Goal: Transaction & Acquisition: Obtain resource

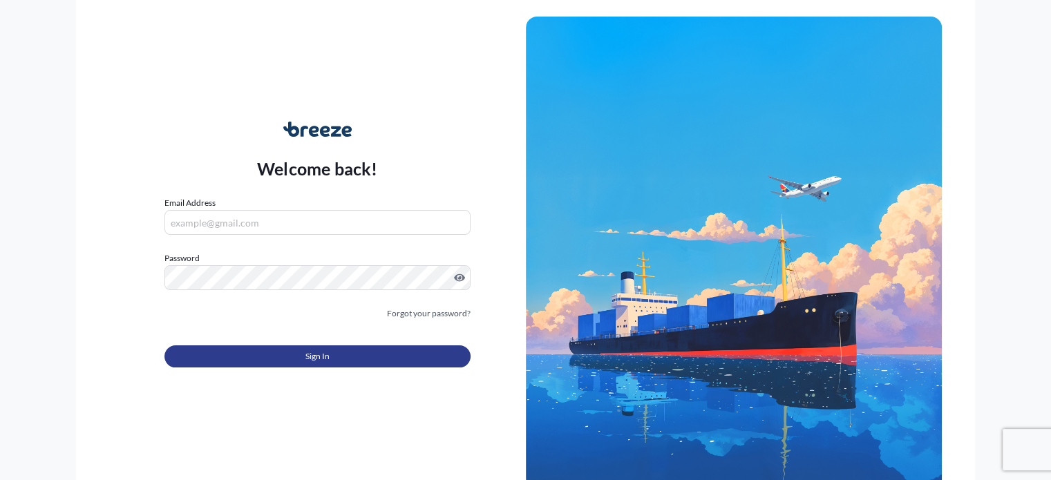
type input "[EMAIL_ADDRESS][DOMAIN_NAME]"
click at [345, 353] on button "Sign In" at bounding box center [316, 356] width 305 height 22
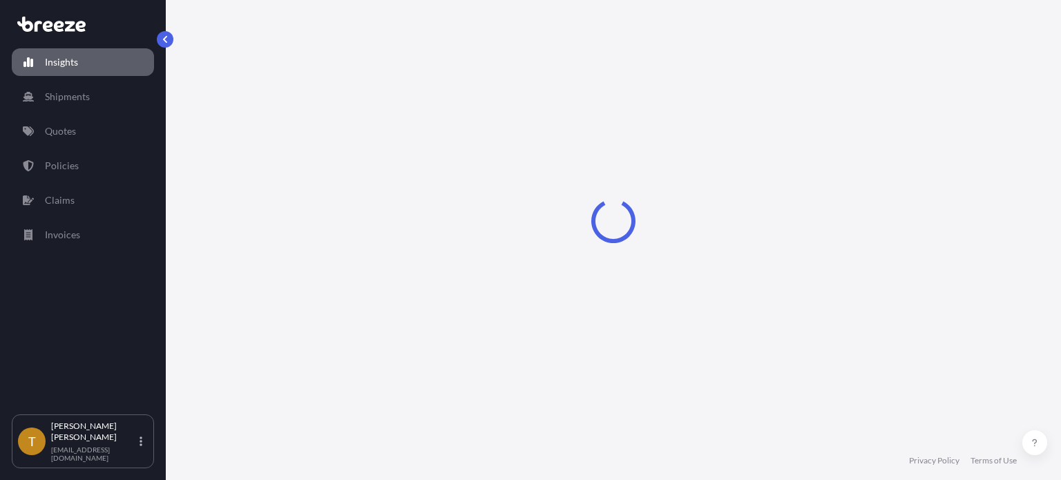
select select "2025"
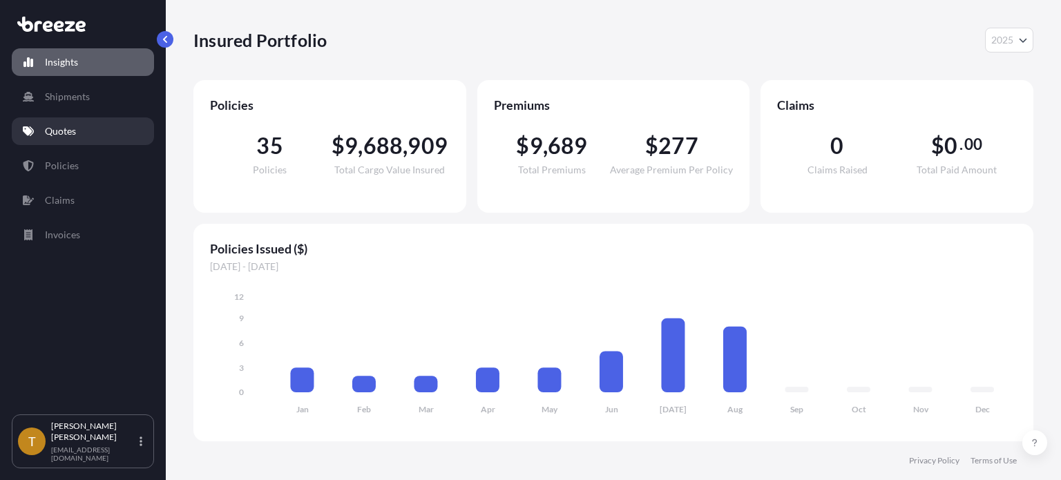
click at [50, 136] on p "Quotes" at bounding box center [60, 131] width 31 height 14
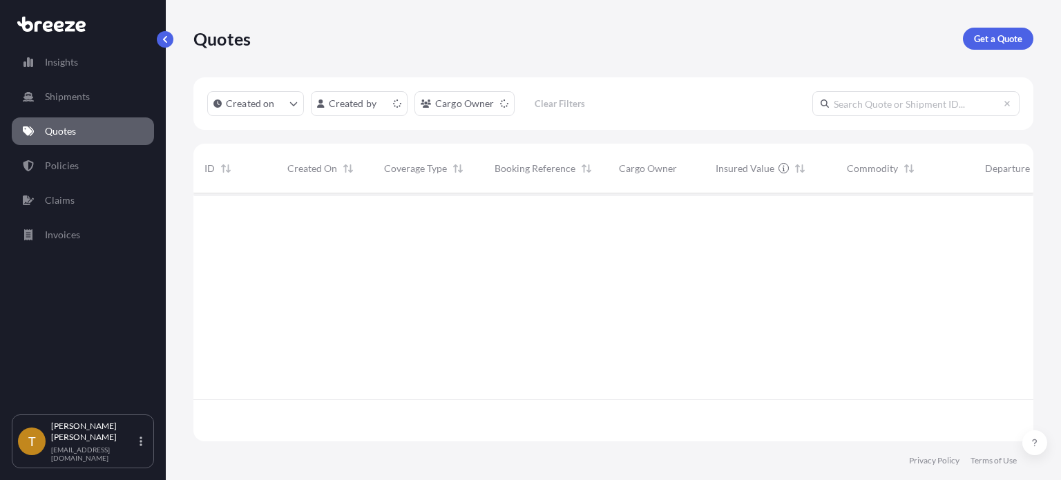
scroll to position [245, 829]
click at [982, 41] on p "Get a Quote" at bounding box center [998, 39] width 48 height 14
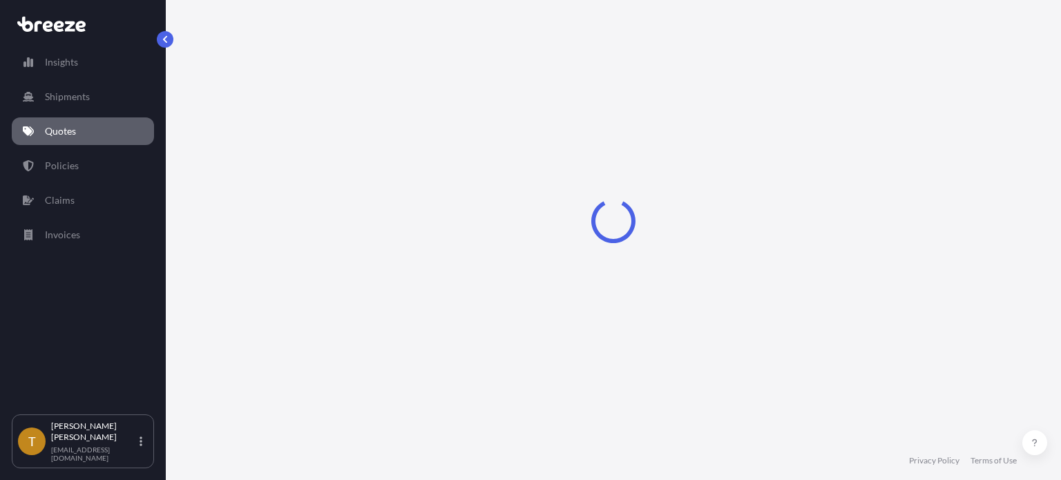
select select "Sea"
select select "1"
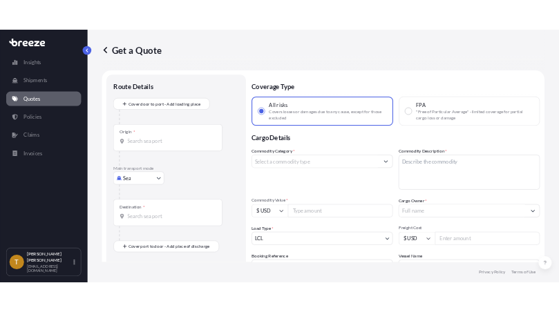
scroll to position [22, 0]
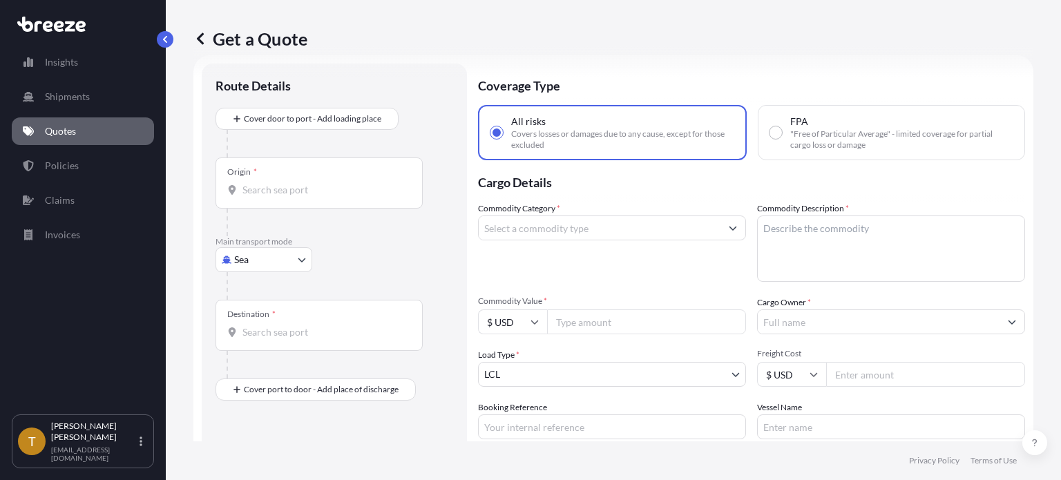
click at [307, 255] on body "Insights Shipments Quotes Policies Claims Invoices T [PERSON_NAME] [EMAIL_ADDRE…" at bounding box center [530, 292] width 1061 height 584
click at [266, 343] on div "Road" at bounding box center [264, 344] width 86 height 25
select select "Road"
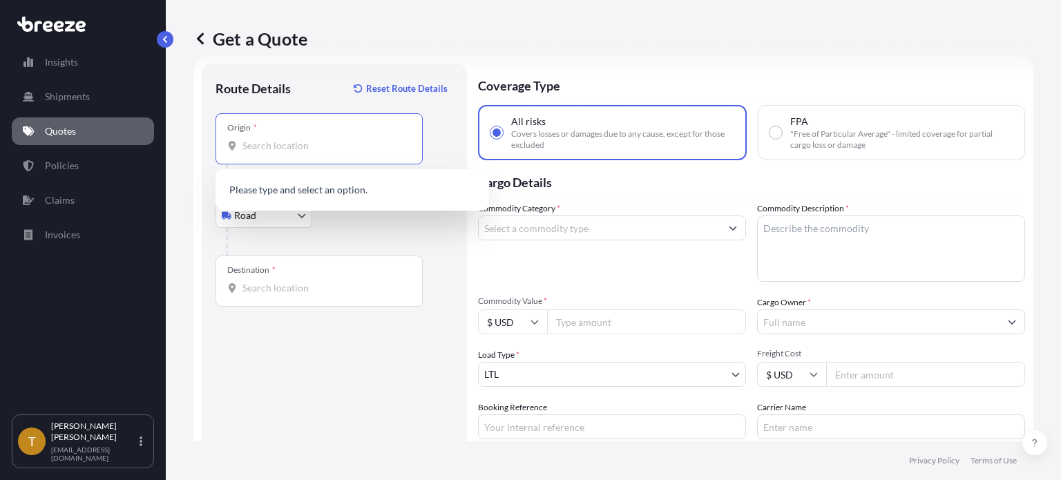
click at [319, 141] on input "Origin *" at bounding box center [323, 146] width 163 height 14
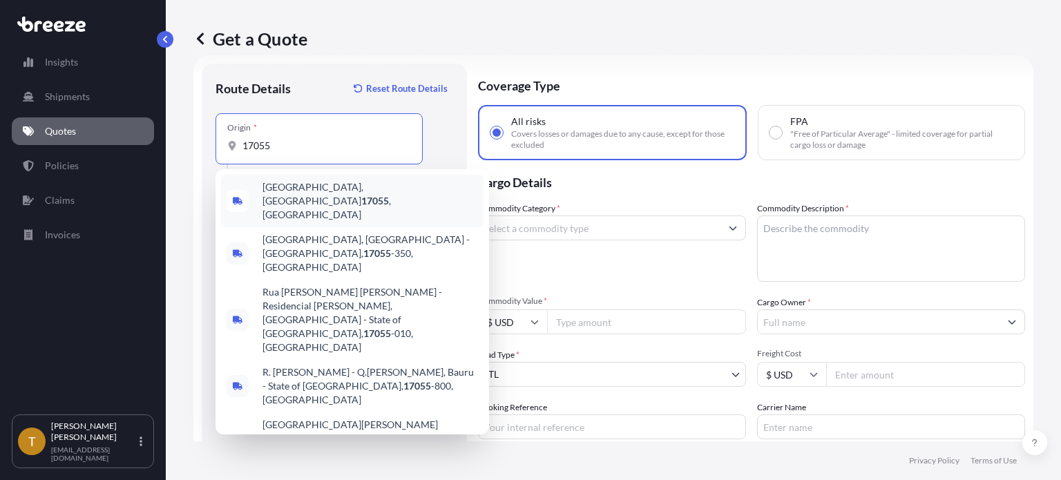
click at [307, 185] on span "[GEOGRAPHIC_DATA], [GEOGRAPHIC_DATA] 17055 , [GEOGRAPHIC_DATA]" at bounding box center [371, 200] width 216 height 41
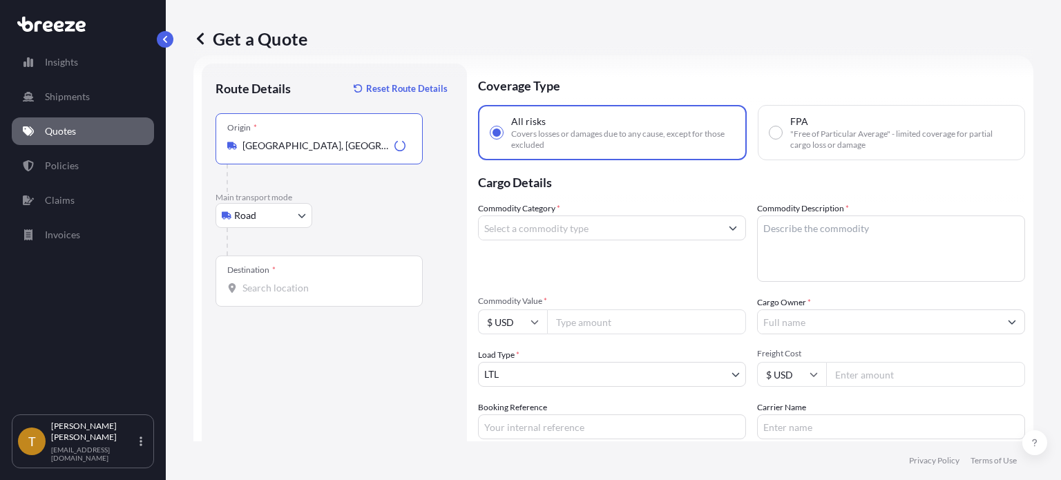
type input "[GEOGRAPHIC_DATA], [GEOGRAPHIC_DATA] 17055, [GEOGRAPHIC_DATA]"
drag, startPoint x: 308, startPoint y: 289, endPoint x: 310, endPoint y: 297, distance: 7.7
click at [310, 289] on input "Destination *" at bounding box center [323, 288] width 163 height 14
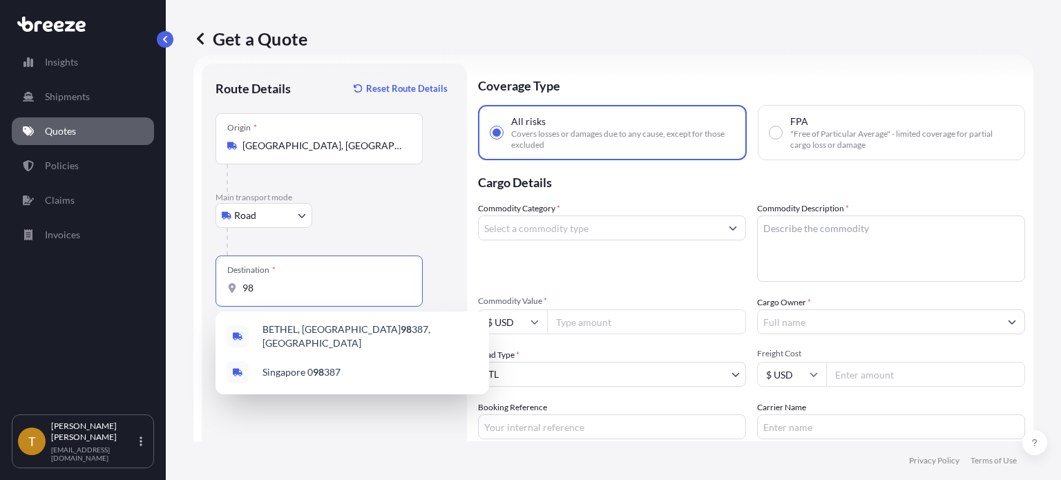
type input "9"
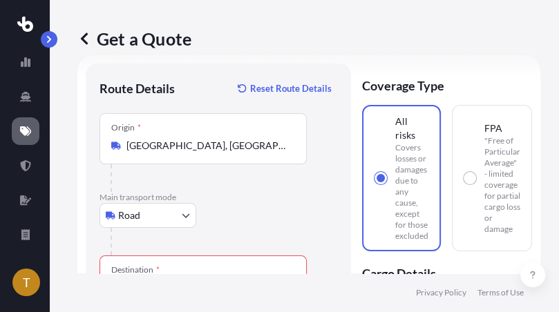
click at [133, 273] on div "Destination *" at bounding box center [135, 270] width 48 height 11
click at [133, 281] on input "Destination * Please select a destination" at bounding box center [207, 288] width 163 height 14
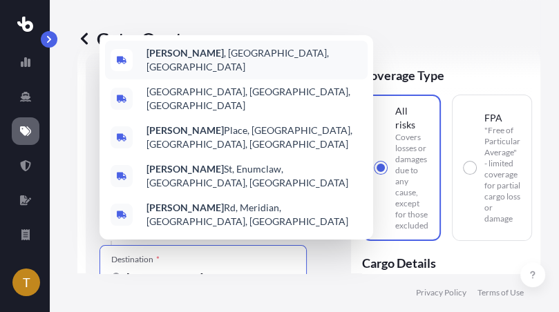
click at [210, 74] on span "[PERSON_NAME] , [GEOGRAPHIC_DATA], [GEOGRAPHIC_DATA]" at bounding box center [254, 60] width 216 height 28
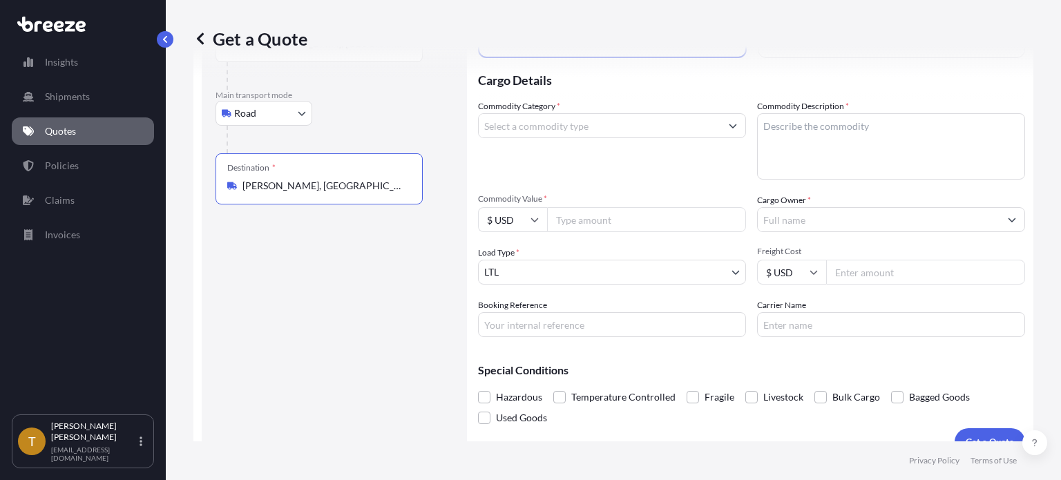
scroll to position [146, 0]
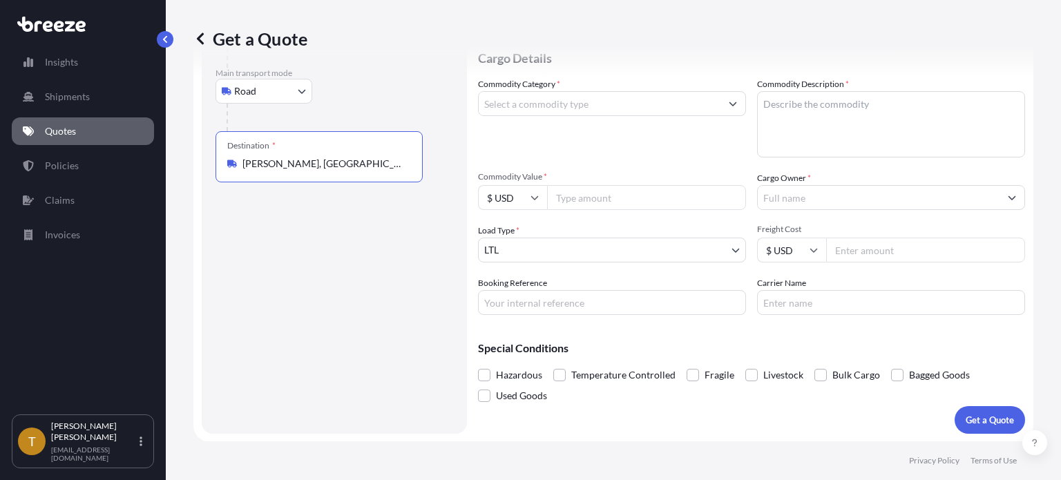
type input "[PERSON_NAME], [GEOGRAPHIC_DATA], [GEOGRAPHIC_DATA]"
click at [592, 95] on input "Commodity Category *" at bounding box center [600, 103] width 242 height 25
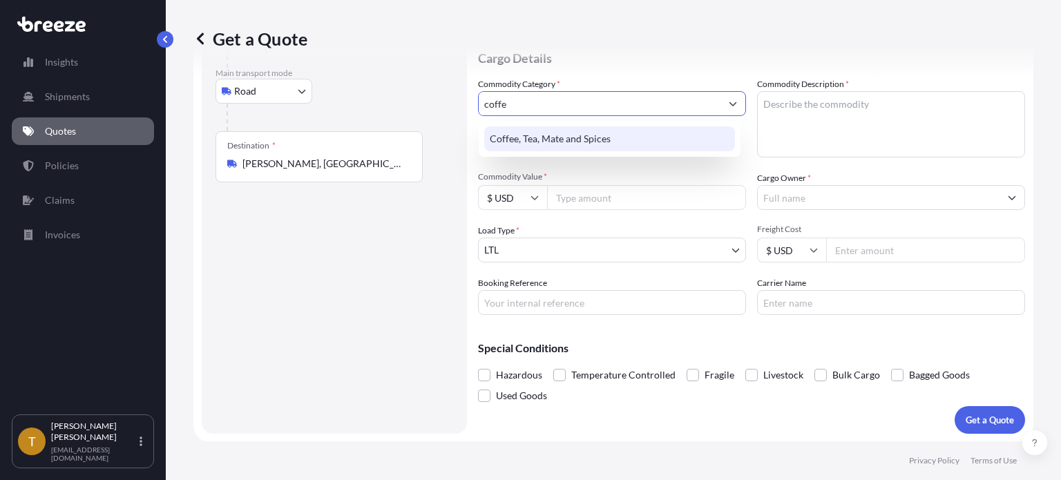
click at [601, 142] on div "Coffee, Tea, Mate and Spices" at bounding box center [609, 138] width 251 height 25
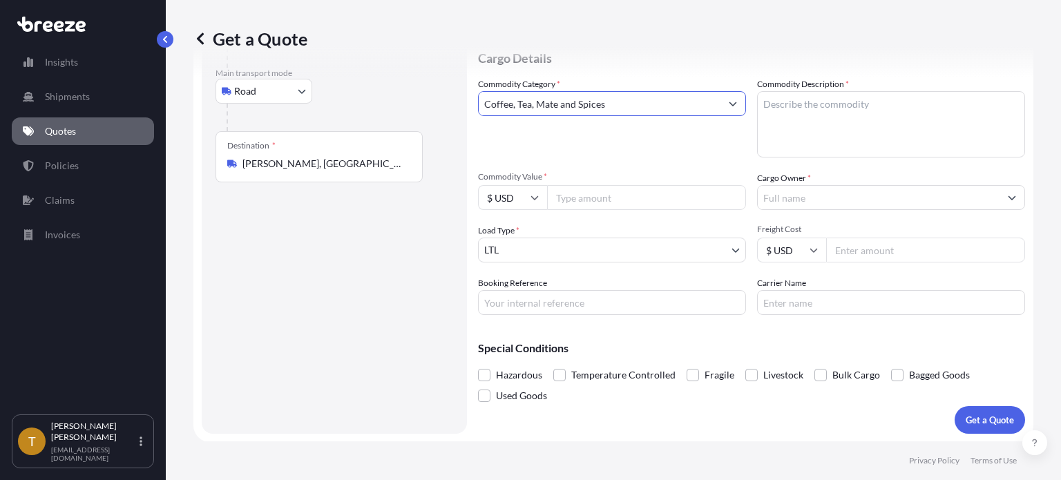
type input "Coffee, Tea, Mate and Spices"
click at [783, 117] on textarea "Commodity Description *" at bounding box center [891, 124] width 268 height 66
type textarea "green coffee beans"
click at [607, 199] on input "Commodity Value *" at bounding box center [646, 197] width 199 height 25
type input "263842.00"
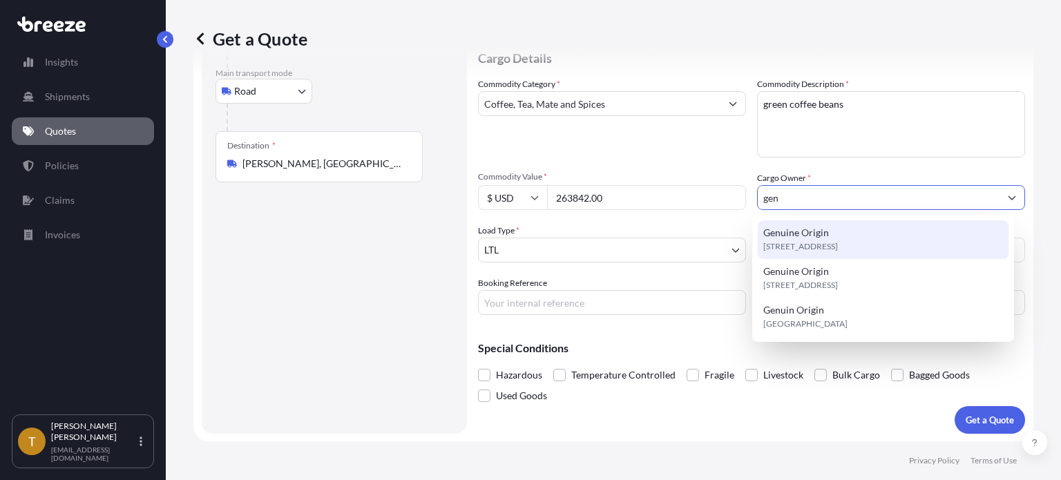
click at [789, 238] on span "Genuine Origin" at bounding box center [796, 233] width 66 height 14
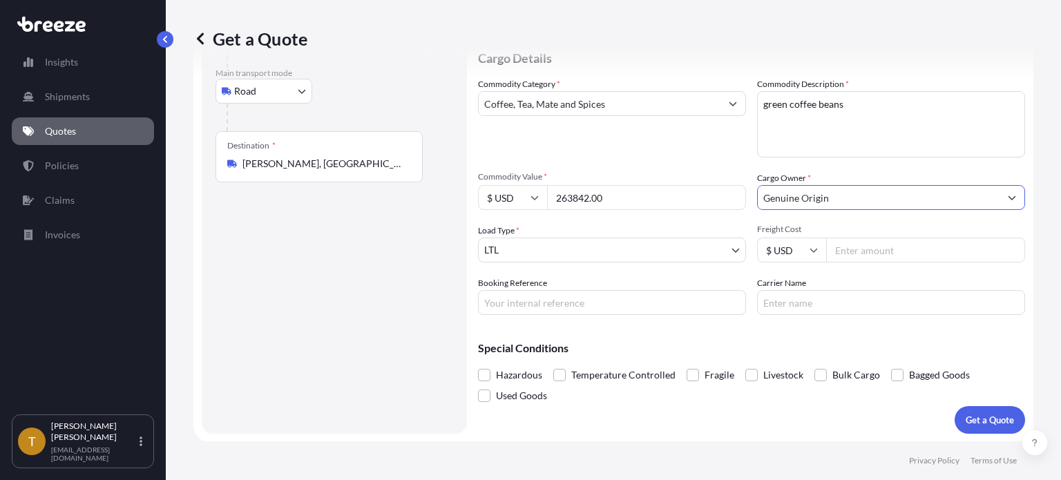
type input "Genuine Origin"
click at [537, 245] on body "5 options available. 3 options available. 0 options available. 1 option availab…" at bounding box center [530, 292] width 1061 height 584
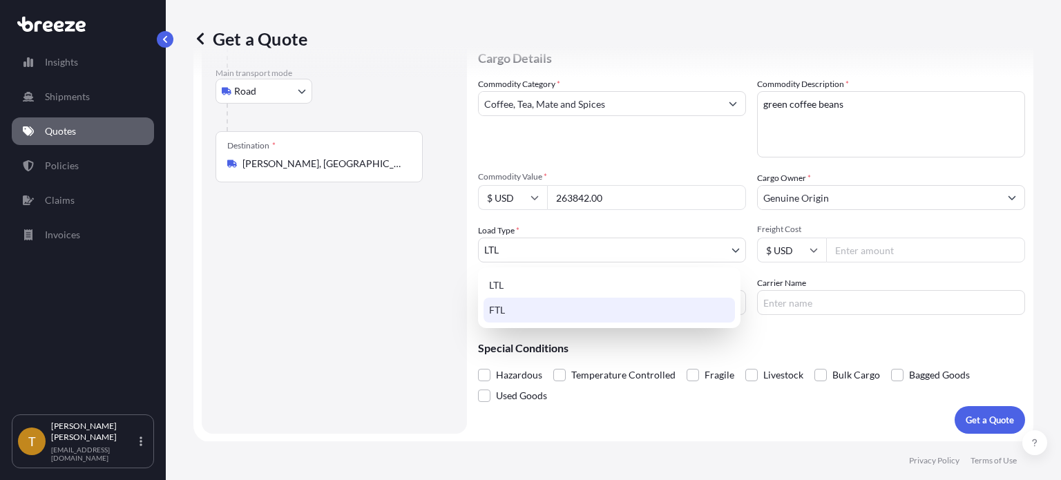
click at [520, 306] on div "FTL" at bounding box center [609, 310] width 251 height 25
select select "2"
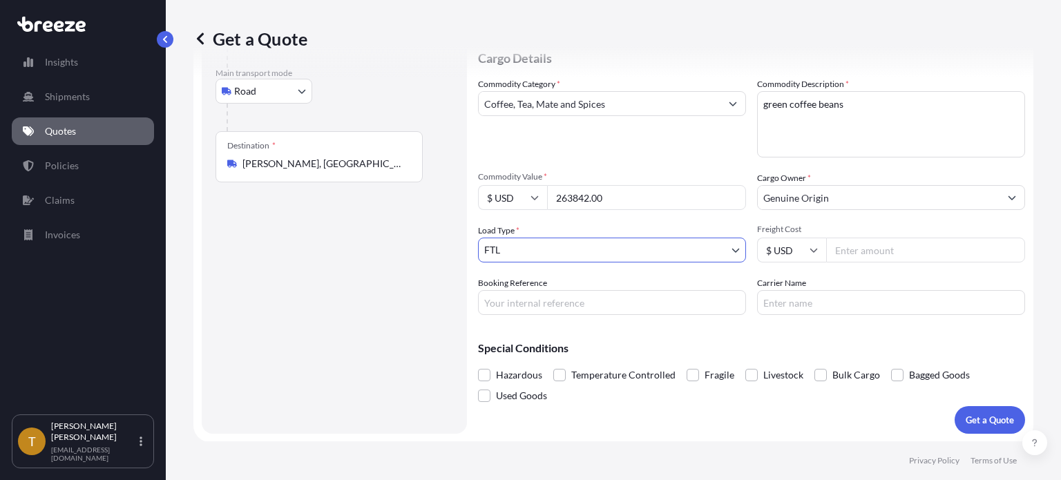
click at [878, 249] on input "Freight Cost" at bounding box center [925, 250] width 199 height 25
type input "4850"
click at [613, 312] on input "Booking Reference" at bounding box center [612, 302] width 268 height 25
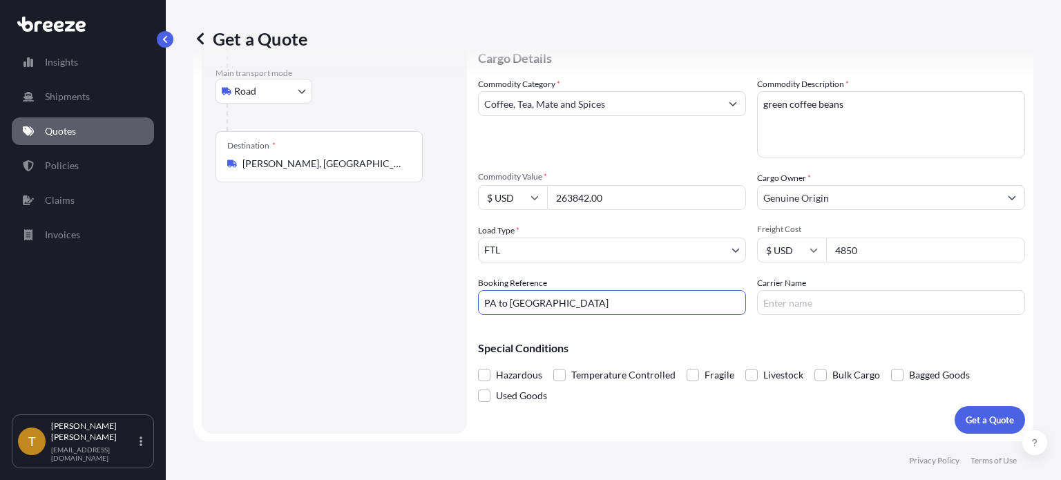
type input "PA to [GEOGRAPHIC_DATA]"
type input "z"
type input "Xela Express Inc"
click at [982, 416] on p "Get a Quote" at bounding box center [990, 420] width 48 height 14
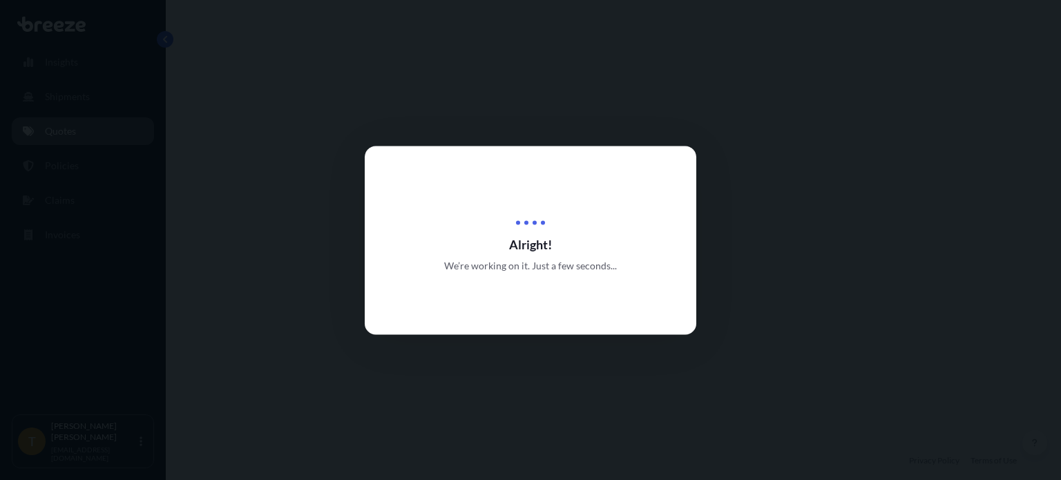
select select "Road"
select select "2"
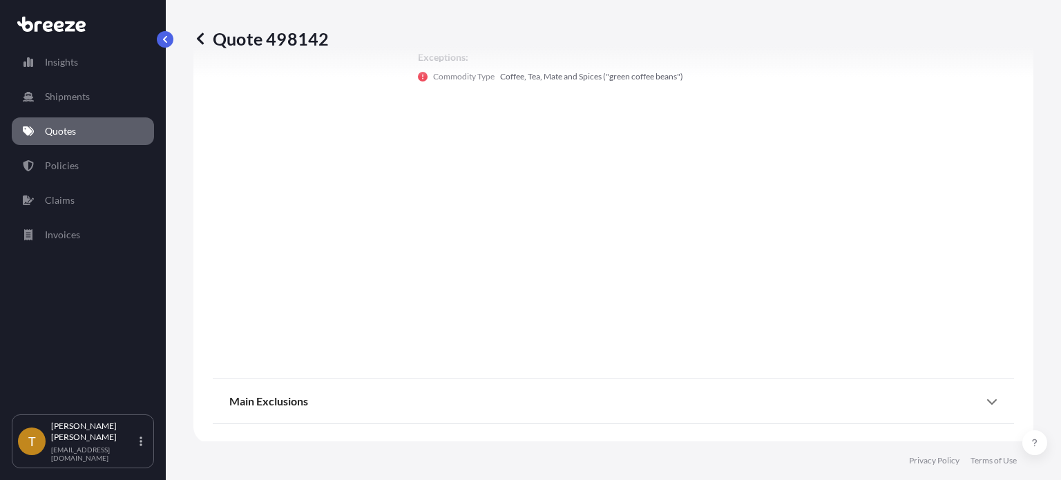
scroll to position [630, 0]
